Goal: Information Seeking & Learning: Find specific fact

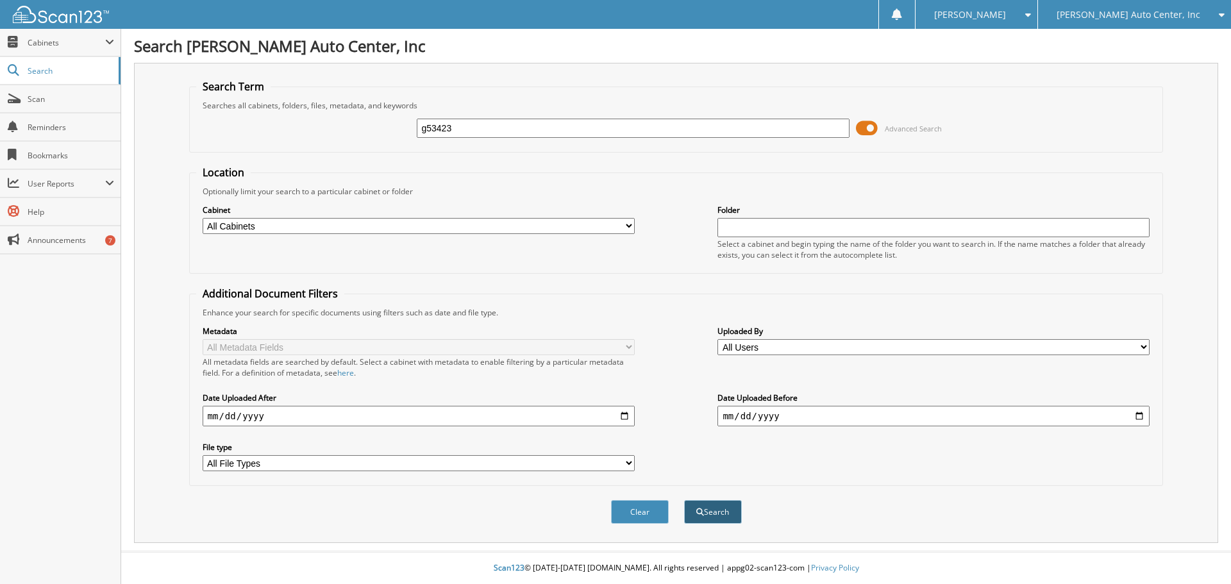
type input "g53423"
click at [708, 512] on button "Search" at bounding box center [713, 512] width 58 height 24
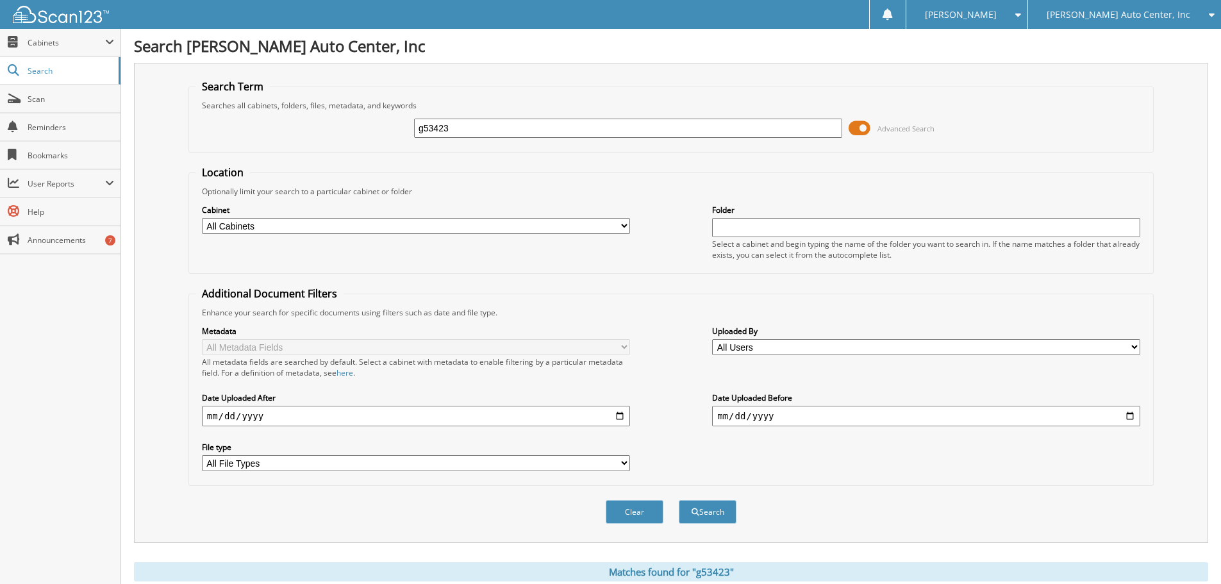
click at [866, 128] on span at bounding box center [860, 128] width 22 height 19
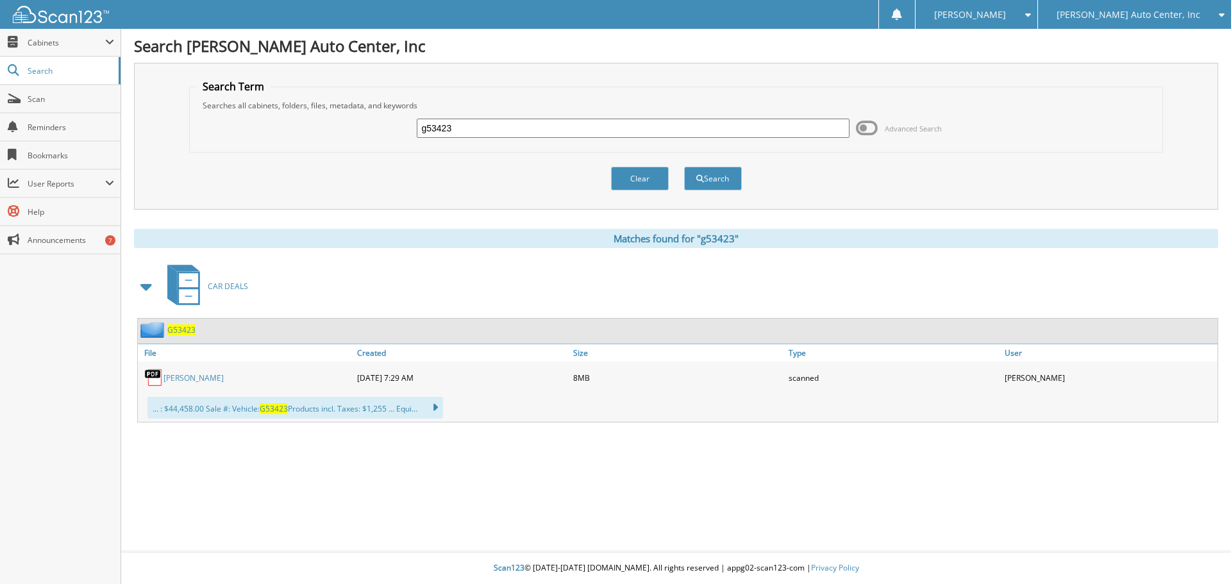
click at [180, 330] on span "G53423" at bounding box center [181, 329] width 28 height 11
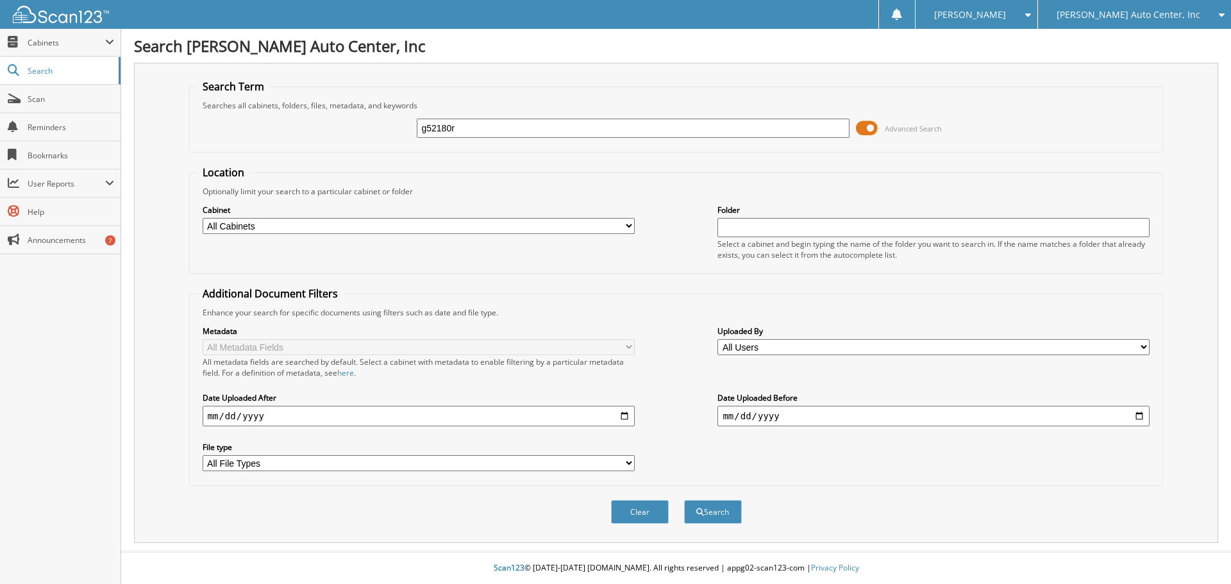
type input "g52180r"
click at [684, 500] on button "Search" at bounding box center [713, 512] width 58 height 24
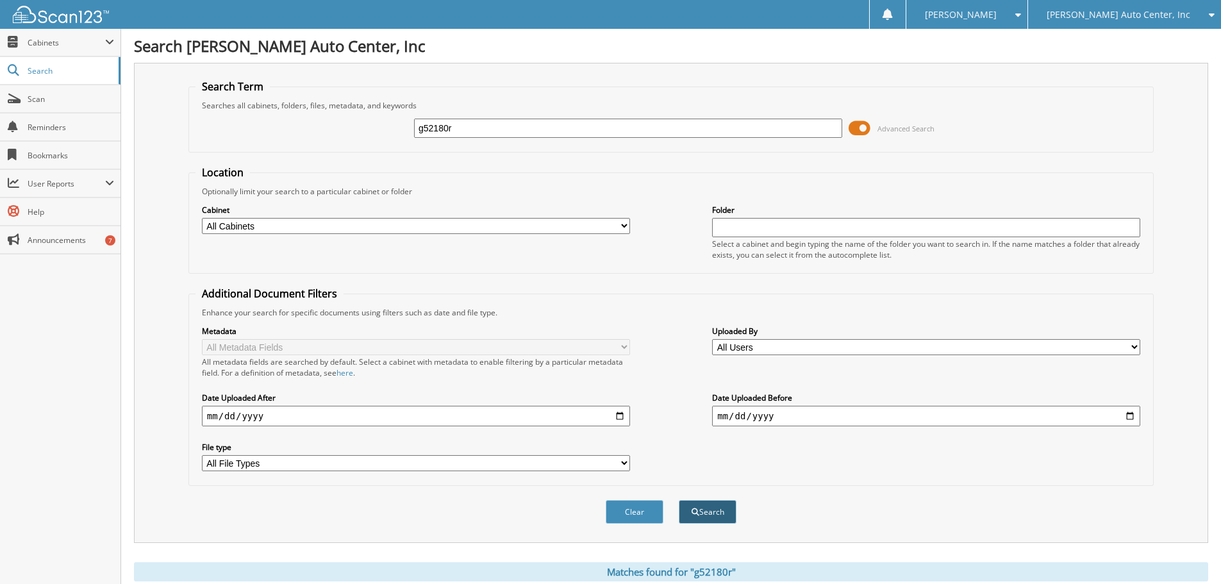
click at [715, 507] on button "Search" at bounding box center [708, 512] width 58 height 24
click at [862, 130] on span at bounding box center [860, 128] width 22 height 19
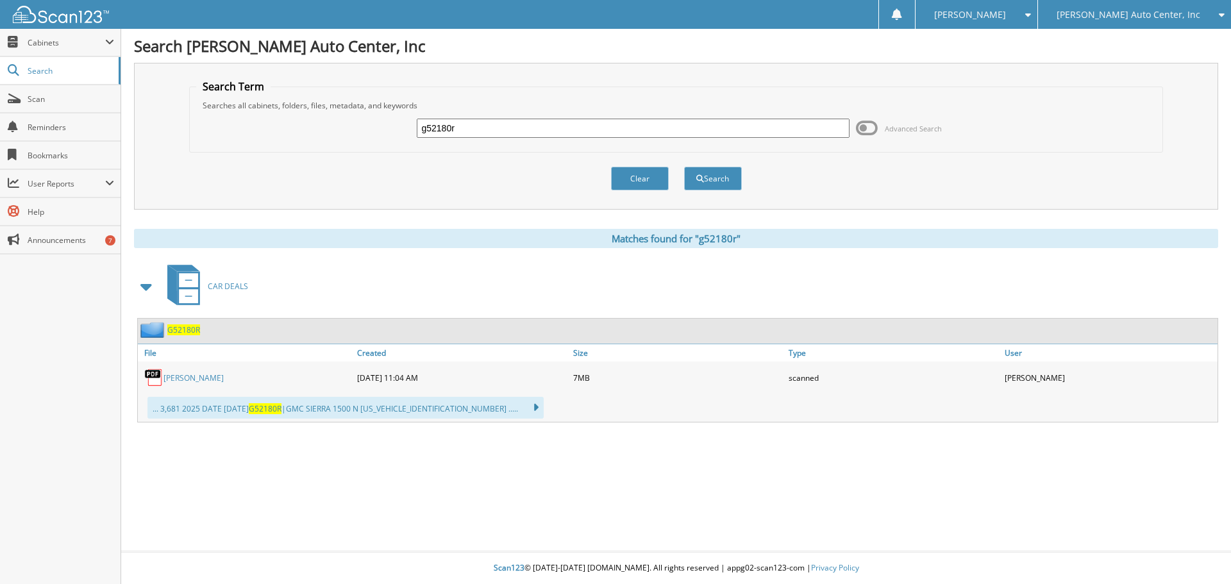
click at [176, 333] on span "G52180R" at bounding box center [183, 329] width 33 height 11
